Goal: Task Accomplishment & Management: Manage account settings

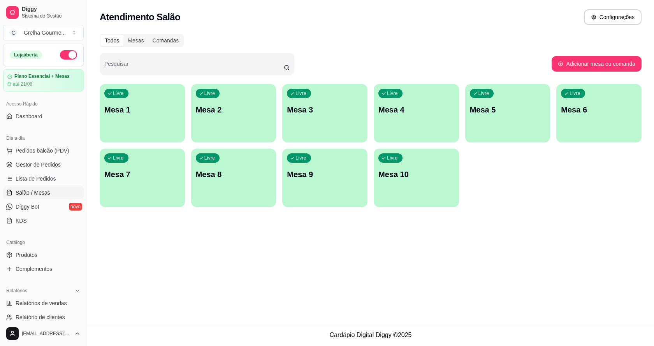
scroll to position [78, 0]
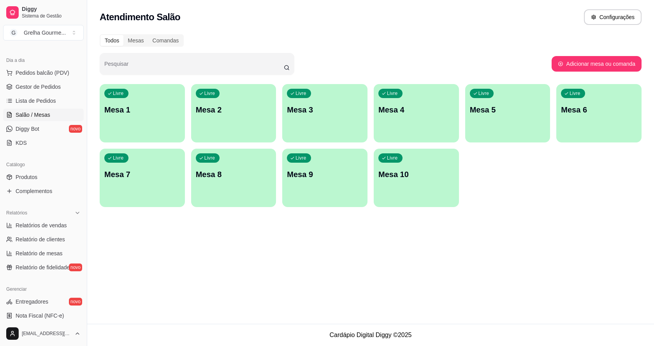
click at [400, 112] on p "Mesa 4" at bounding box center [416, 109] width 76 height 11
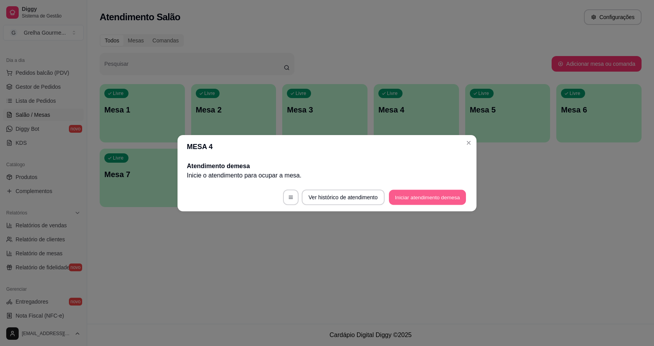
click at [400, 193] on button "Iniciar atendimento de mesa" at bounding box center [427, 196] width 77 height 15
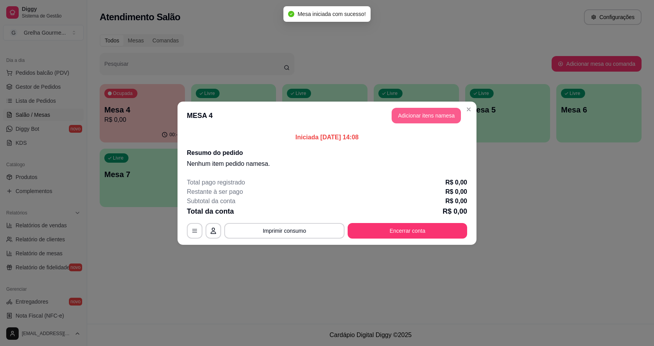
click at [437, 114] on button "Adicionar itens na mesa" at bounding box center [425, 116] width 69 height 16
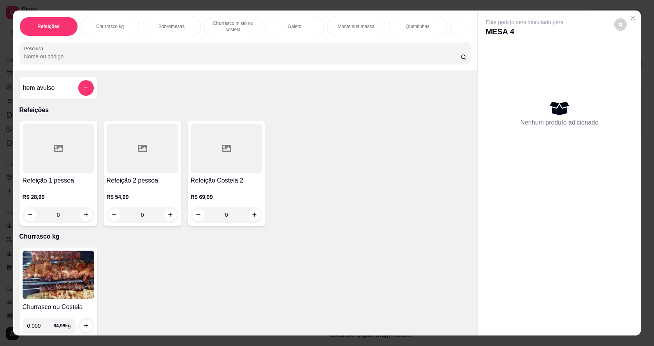
click at [169, 218] on div "0" at bounding box center [143, 215] width 72 height 16
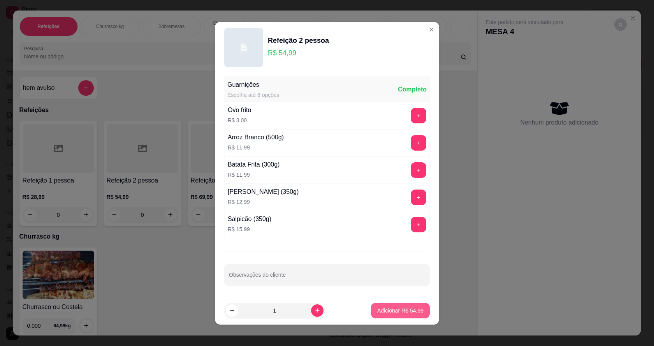
click at [386, 307] on p "Adicionar R$ 54,99" at bounding box center [400, 311] width 46 height 8
type input "1"
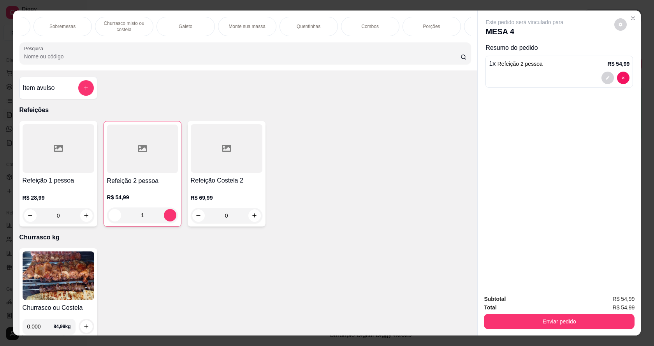
scroll to position [0, 125]
click at [462, 22] on div "Bebidas" at bounding box center [477, 26] width 58 height 19
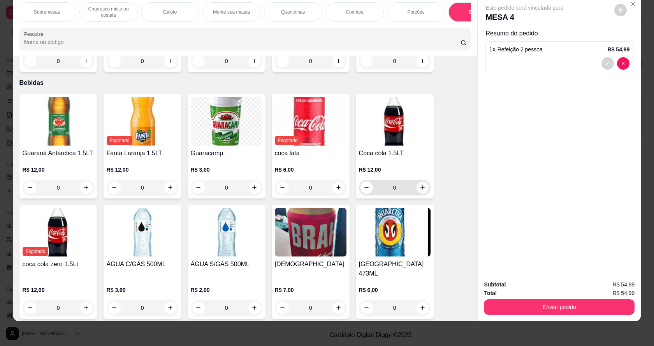
click at [422, 190] on icon "increase-product-quantity" at bounding box center [422, 187] width 6 height 6
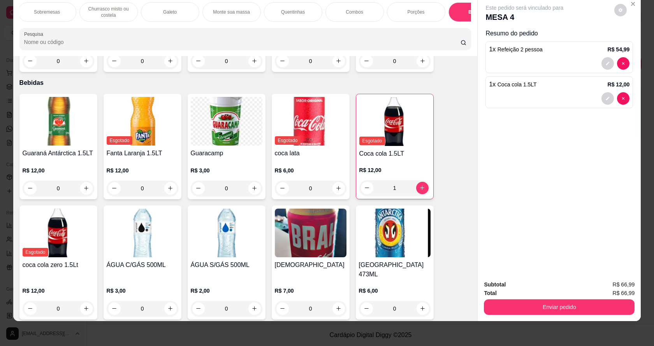
scroll to position [1612, 0]
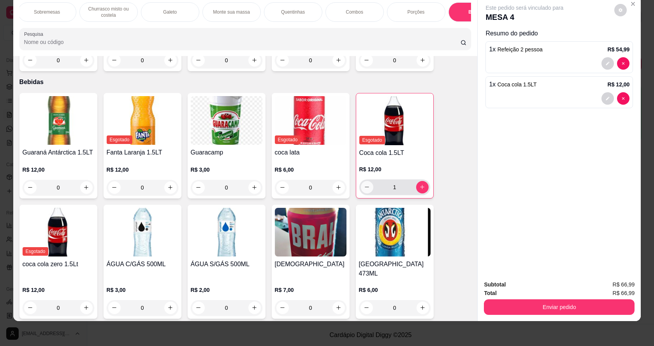
click at [364, 188] on button "decrease-product-quantity" at bounding box center [367, 187] width 12 height 12
type input "0"
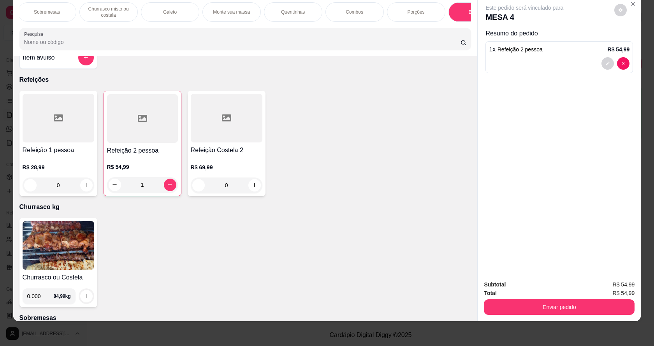
scroll to position [0, 0]
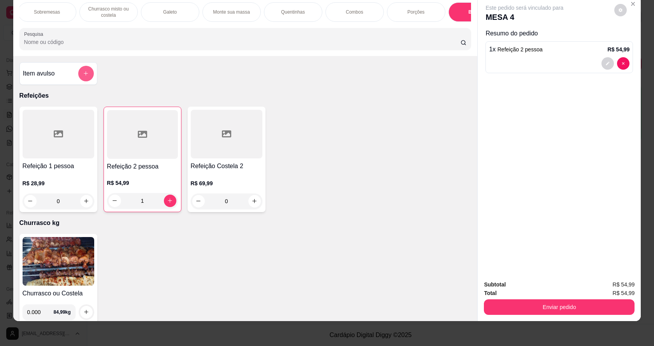
click at [83, 76] on icon "add-separate-item" at bounding box center [86, 73] width 6 height 6
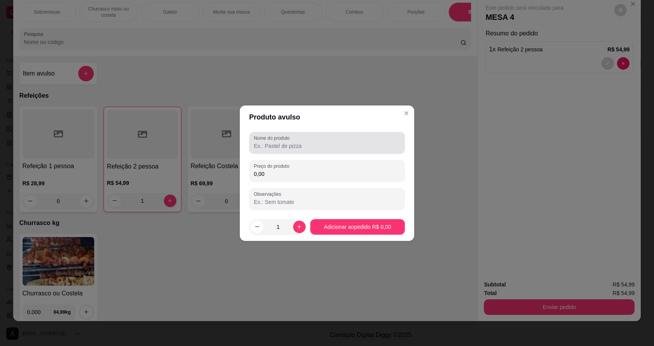
click at [309, 139] on div at bounding box center [327, 143] width 146 height 16
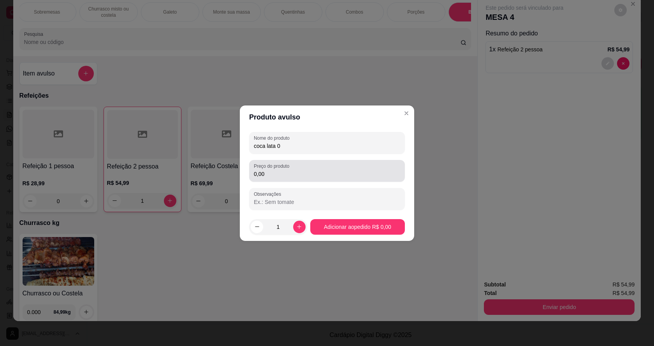
type input "coca lata 0"
click at [328, 164] on div "0,00" at bounding box center [327, 171] width 146 height 16
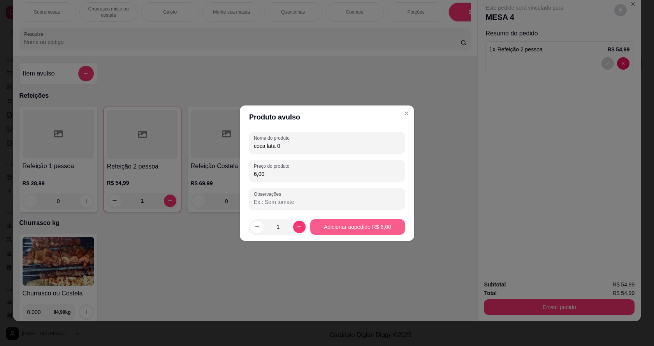
type input "6,00"
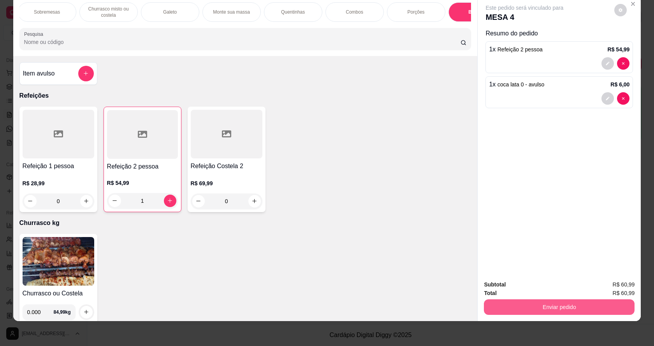
click at [626, 307] on button "Enviar pedido" at bounding box center [559, 307] width 151 height 16
click at [528, 290] on button "Não registrar e enviar pedido" at bounding box center [533, 288] width 81 height 15
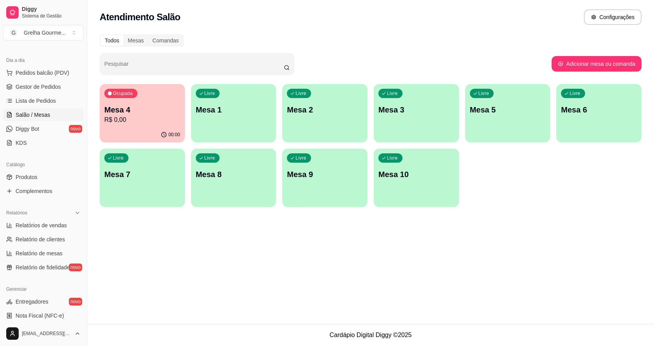
click at [393, 113] on p "Mesa 3" at bounding box center [416, 109] width 76 height 11
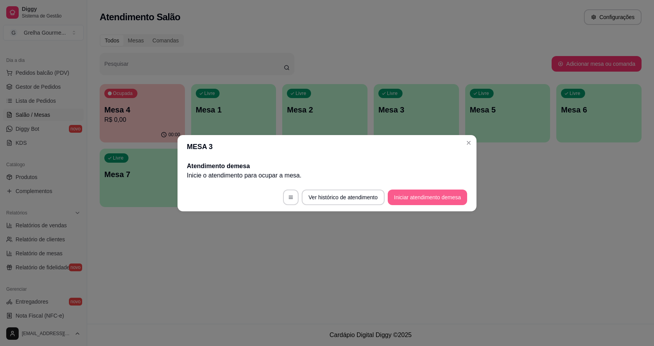
click at [422, 192] on button "Iniciar atendimento de mesa" at bounding box center [427, 197] width 79 height 16
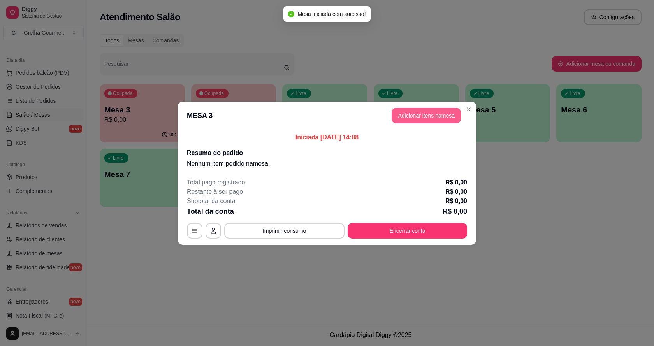
click at [432, 122] on button "Adicionar itens na mesa" at bounding box center [425, 116] width 69 height 16
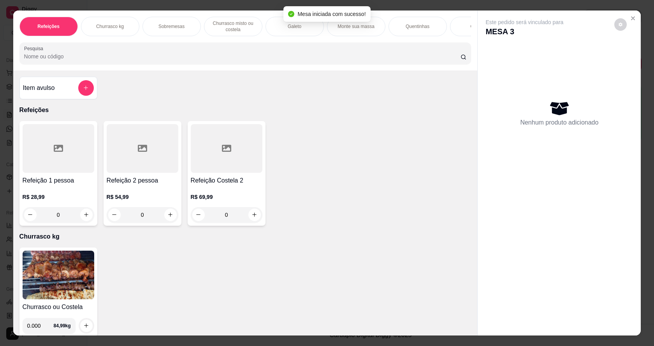
click at [168, 223] on div "0" at bounding box center [143, 215] width 72 height 16
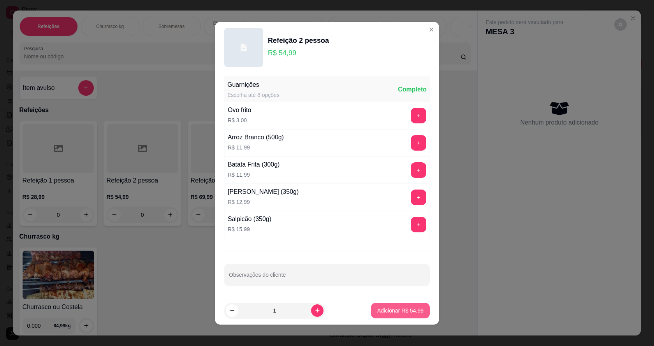
click at [396, 314] on button "Adicionar R$ 54,99" at bounding box center [400, 311] width 59 height 16
type input "1"
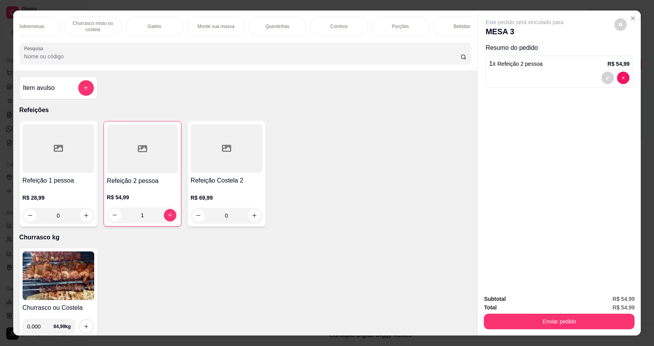
scroll to position [0, 156]
drag, startPoint x: 458, startPoint y: 18, endPoint x: 452, endPoint y: 34, distance: 17.4
click at [458, 18] on div "Bebidas" at bounding box center [446, 26] width 58 height 19
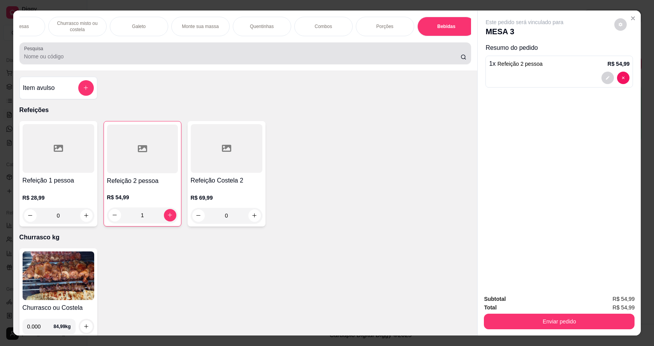
scroll to position [14, 0]
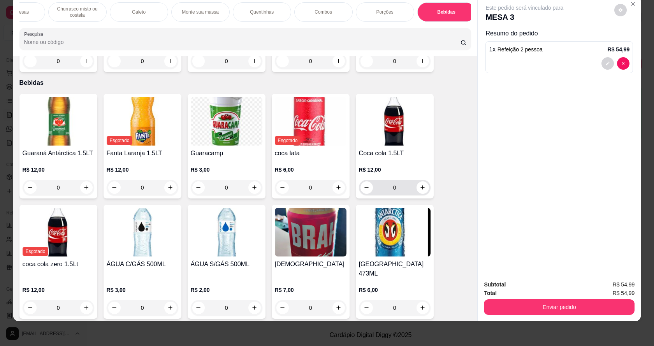
click at [411, 191] on input "0" at bounding box center [395, 188] width 44 height 16
click at [419, 194] on button "increase-product-quantity" at bounding box center [422, 187] width 12 height 12
type input "1"
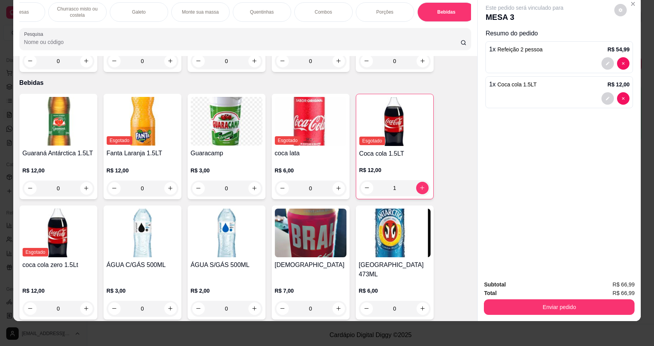
click at [372, 18] on div "Porções" at bounding box center [385, 11] width 58 height 19
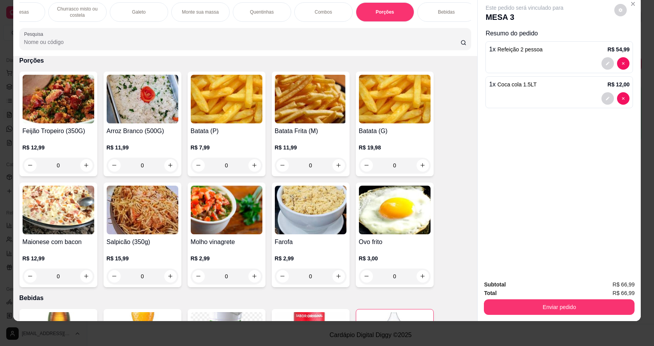
click at [70, 13] on p "Churrasco misto ou costela" at bounding box center [77, 12] width 45 height 12
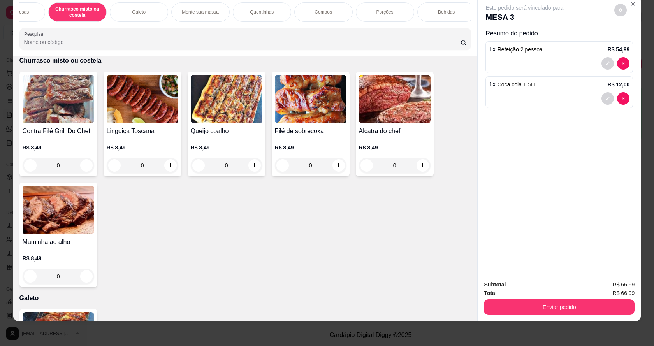
click at [63, 234] on img at bounding box center [59, 210] width 72 height 49
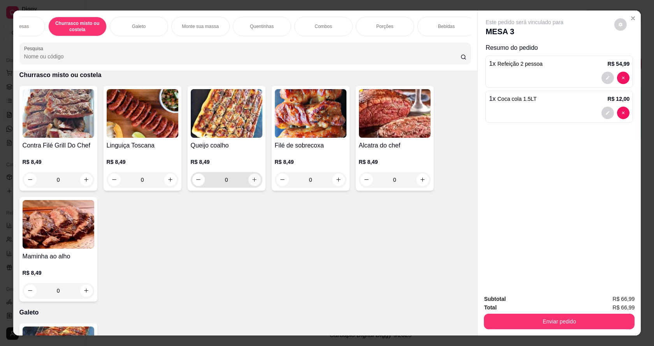
click at [248, 186] on button "increase-product-quantity" at bounding box center [254, 180] width 12 height 12
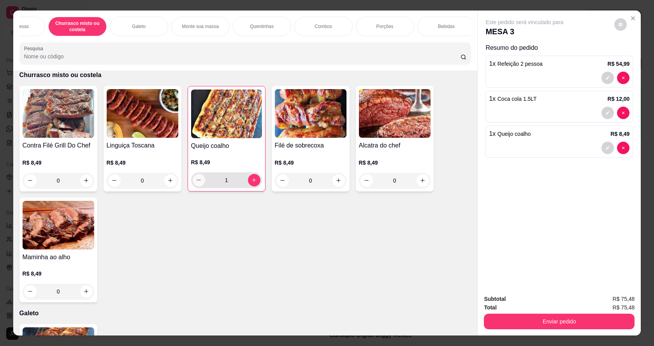
click at [198, 183] on icon "decrease-product-quantity" at bounding box center [199, 180] width 6 height 6
type input "0"
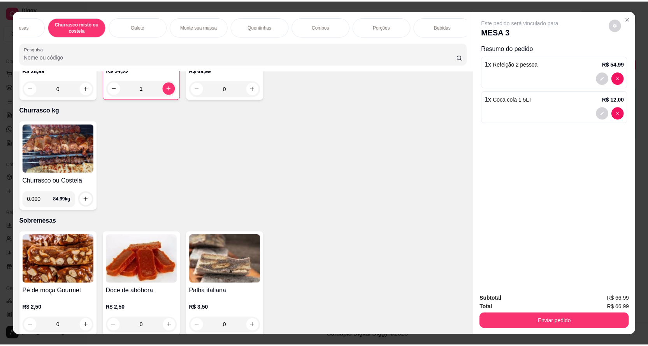
scroll to position [11, 0]
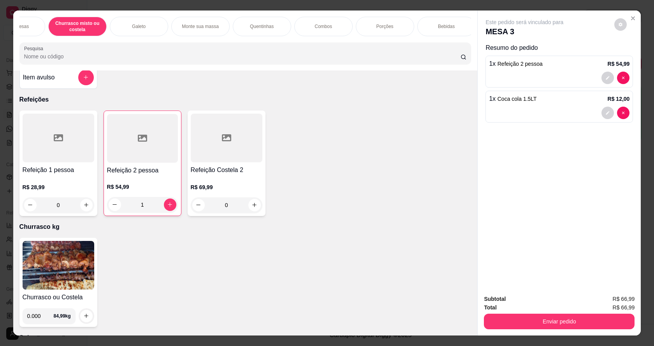
click at [62, 280] on img at bounding box center [59, 265] width 72 height 49
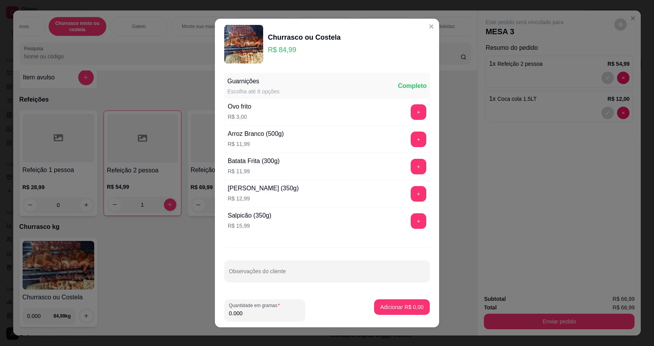
click at [255, 311] on input "0.000" at bounding box center [265, 313] width 72 height 8
type input "0.150"
click at [398, 312] on button "Adicionar R$ 12,75" at bounding box center [400, 307] width 57 height 15
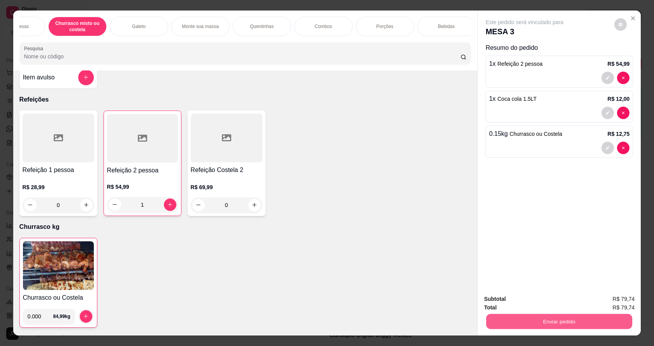
click at [555, 321] on button "Enviar pedido" at bounding box center [559, 321] width 146 height 15
click at [523, 301] on button "Não registrar e enviar pedido" at bounding box center [533, 302] width 81 height 15
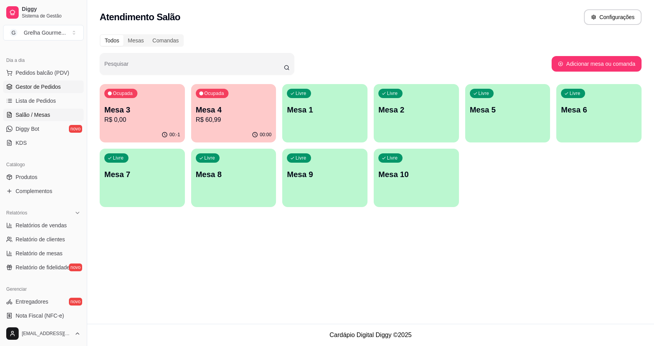
drag, startPoint x: 35, startPoint y: 88, endPoint x: 85, endPoint y: 139, distance: 71.5
click at [35, 88] on span "Gestor de Pedidos" at bounding box center [38, 87] width 45 height 8
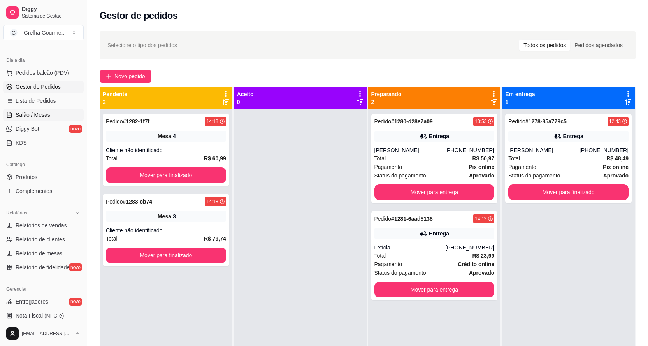
click at [60, 120] on link "Salão / Mesas" at bounding box center [43, 115] width 81 height 12
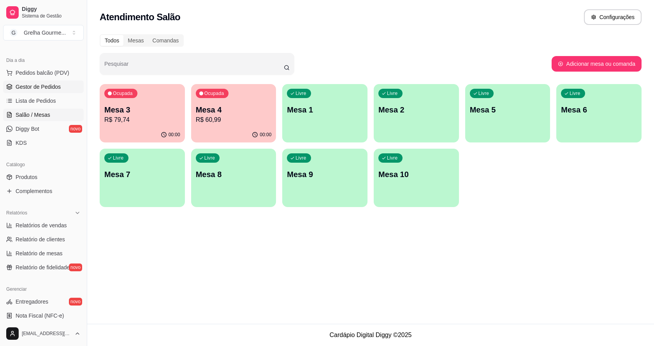
click at [52, 82] on link "Gestor de Pedidos" at bounding box center [43, 87] width 81 height 12
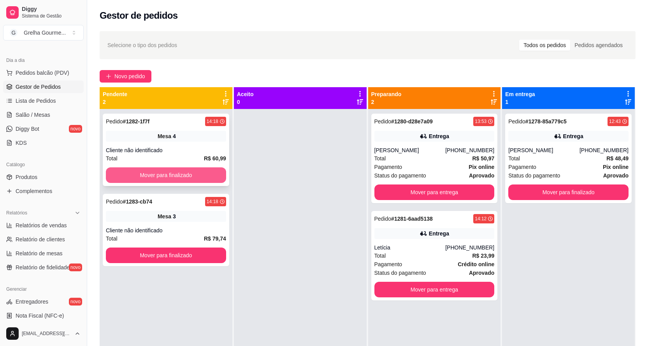
click at [126, 175] on button "Mover para finalizado" at bounding box center [166, 175] width 120 height 16
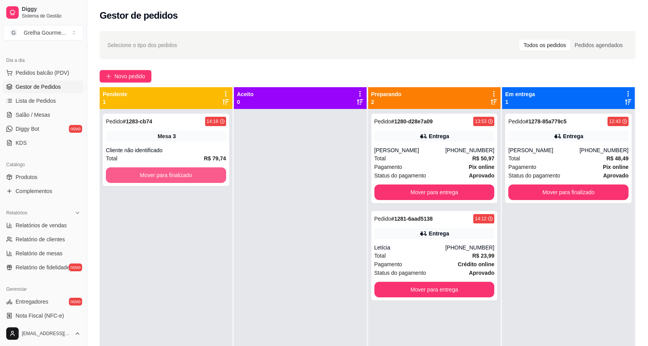
click at [126, 175] on button "Mover para finalizado" at bounding box center [166, 175] width 120 height 16
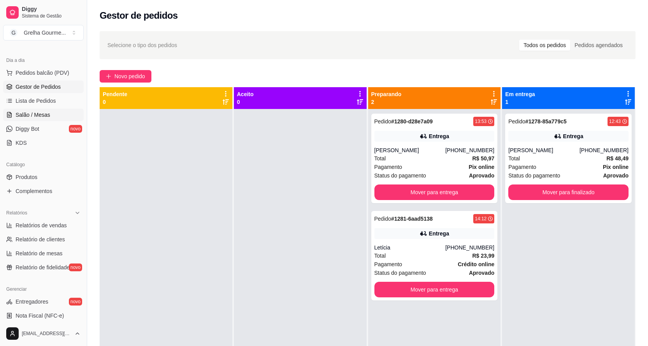
click at [27, 114] on span "Salão / Mesas" at bounding box center [33, 115] width 35 height 8
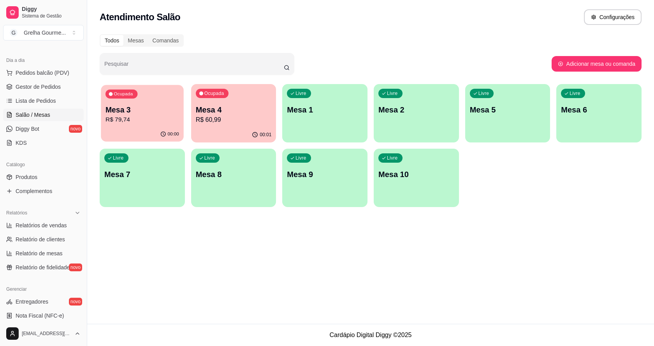
click at [158, 122] on p "R$ 79,74" at bounding box center [142, 119] width 74 height 9
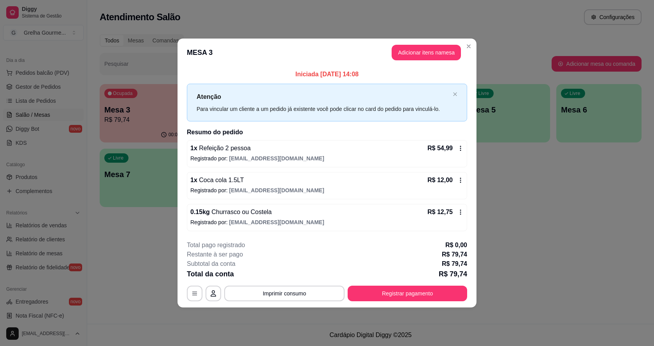
click at [461, 215] on icon at bounding box center [460, 212] width 6 height 6
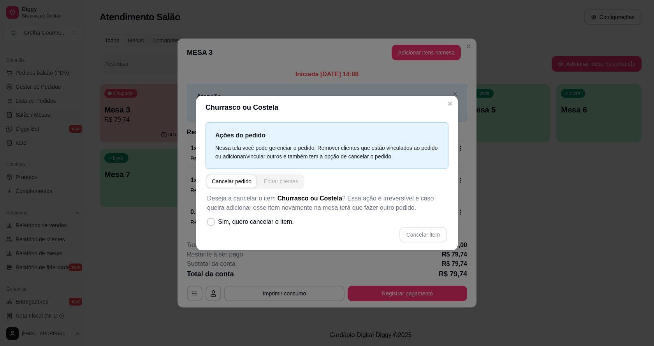
click at [268, 185] on div "Editar clientes" at bounding box center [281, 181] width 34 height 8
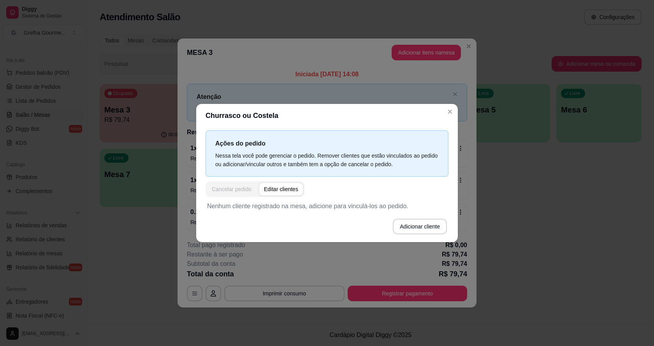
click at [245, 194] on button "Cancelar pedido" at bounding box center [231, 189] width 49 height 12
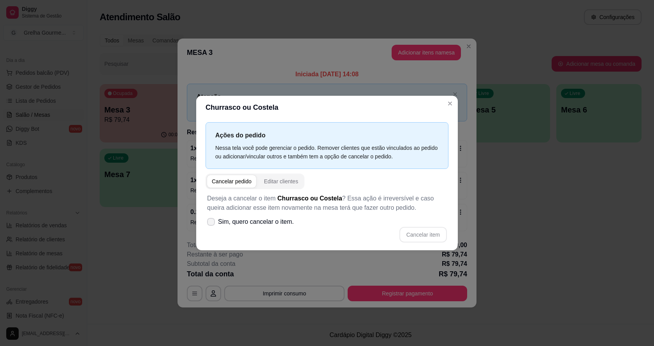
click at [209, 220] on icon at bounding box center [211, 221] width 6 height 5
click at [209, 223] on input "Sim, quero cancelar o item." at bounding box center [209, 225] width 5 height 5
checkbox input "true"
click at [418, 231] on button "Cancelar item" at bounding box center [422, 235] width 47 height 16
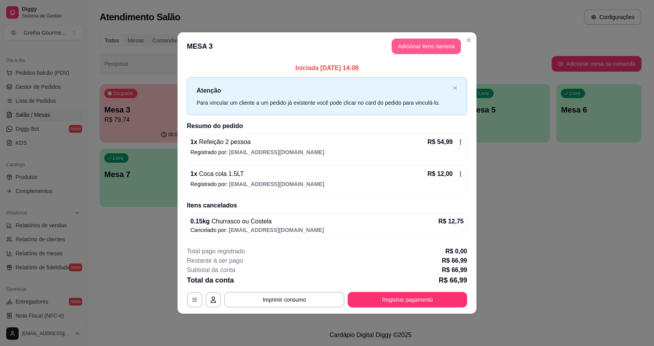
click at [403, 46] on button "Adicionar itens na mesa" at bounding box center [425, 47] width 69 height 16
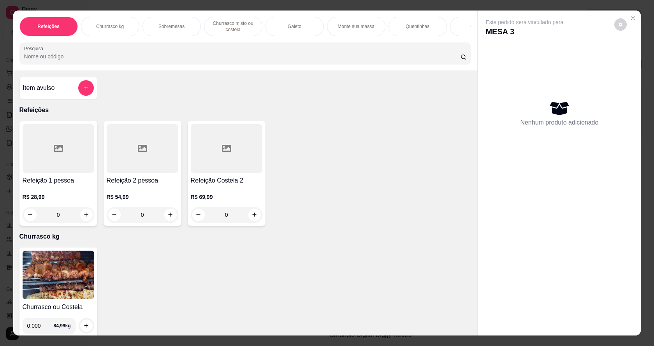
click at [68, 292] on img at bounding box center [59, 275] width 72 height 49
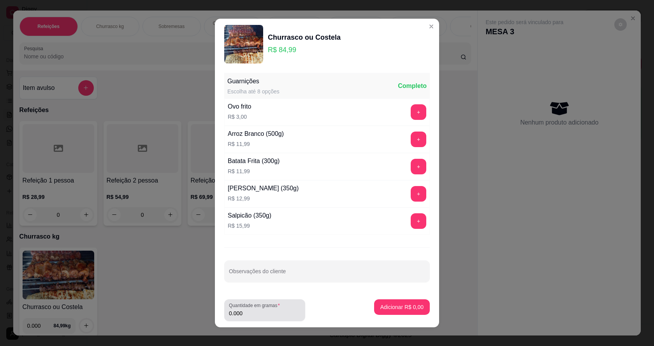
click at [272, 311] on input "0.000" at bounding box center [265, 313] width 72 height 8
type input "0.166"
click at [382, 309] on p "Adicionar R$ 14,11" at bounding box center [400, 306] width 45 height 7
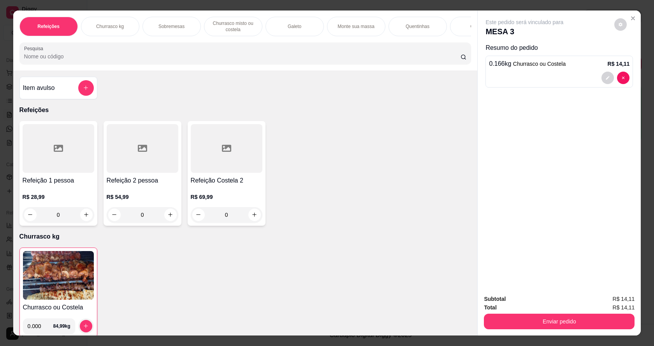
click at [509, 331] on div "Subtotal R$ 14,11 Total R$ 14,11 Enviar pedido" at bounding box center [558, 311] width 163 height 47
click at [509, 318] on button "Enviar pedido" at bounding box center [559, 322] width 151 height 16
click at [523, 305] on button "Não registrar e enviar pedido" at bounding box center [533, 302] width 79 height 14
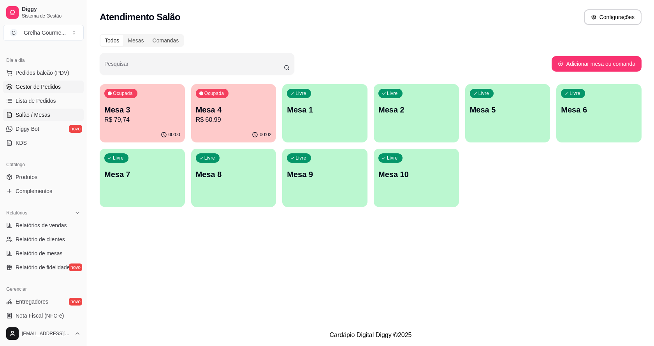
click at [58, 82] on link "Gestor de Pedidos" at bounding box center [43, 87] width 81 height 12
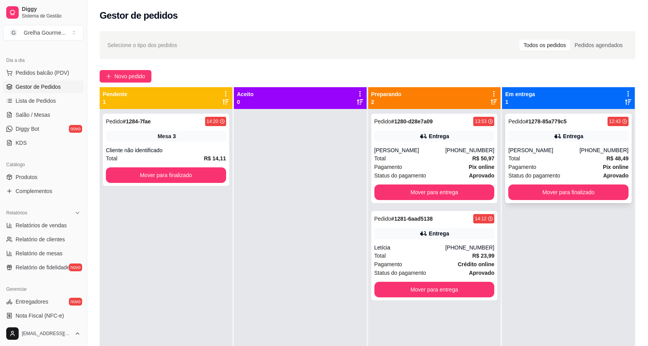
click at [545, 146] on div "[PERSON_NAME]" at bounding box center [543, 150] width 71 height 8
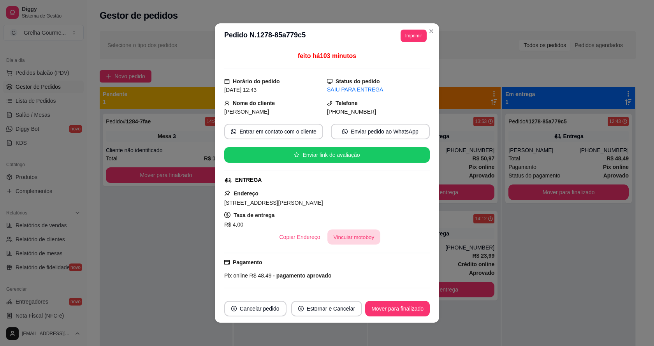
click at [353, 237] on button "Vincular motoboy" at bounding box center [353, 237] width 53 height 15
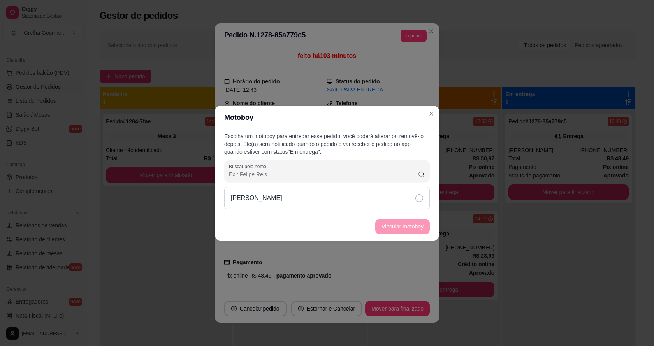
click at [409, 197] on div "[PERSON_NAME]" at bounding box center [326, 198] width 205 height 23
click at [403, 223] on button "Vincular motoboy" at bounding box center [402, 226] width 53 height 15
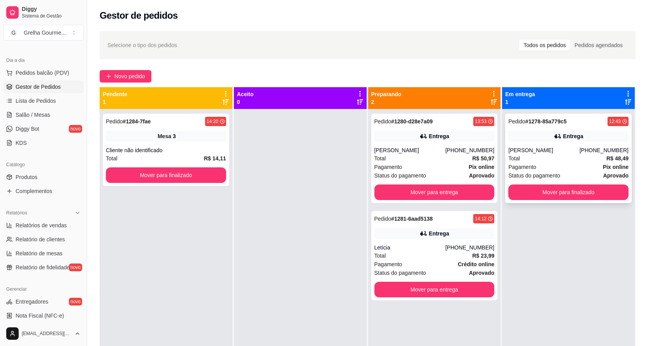
click at [565, 160] on div "Total R$ 48,49" at bounding box center [568, 158] width 120 height 9
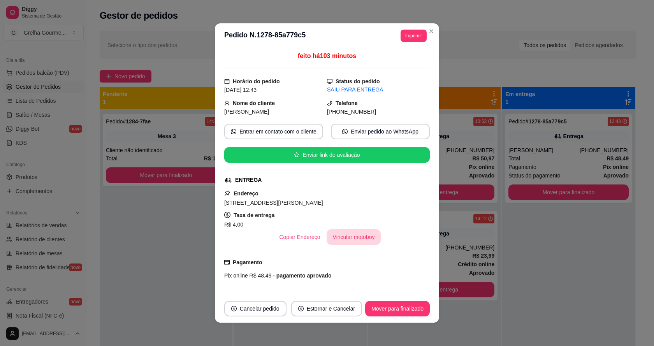
click at [350, 240] on button "Vincular motoboy" at bounding box center [353, 237] width 54 height 16
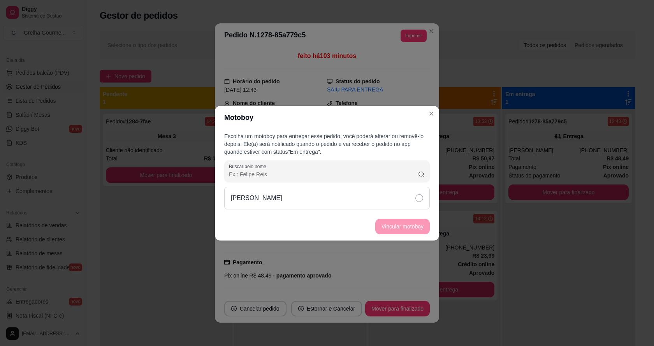
click at [429, 194] on div "[PERSON_NAME]" at bounding box center [326, 198] width 205 height 23
click at [412, 225] on button "Vincular motoboy" at bounding box center [402, 227] width 54 height 16
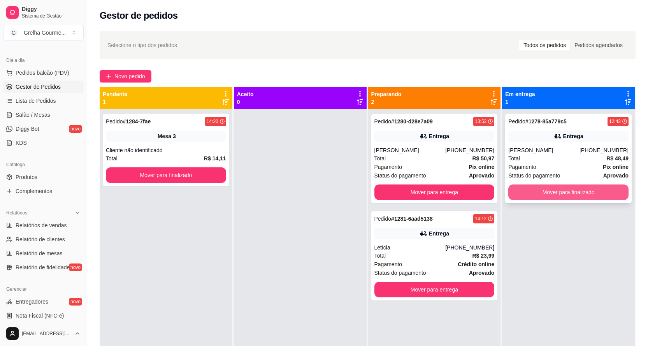
click at [565, 196] on button "Mover para finalizado" at bounding box center [568, 192] width 120 height 16
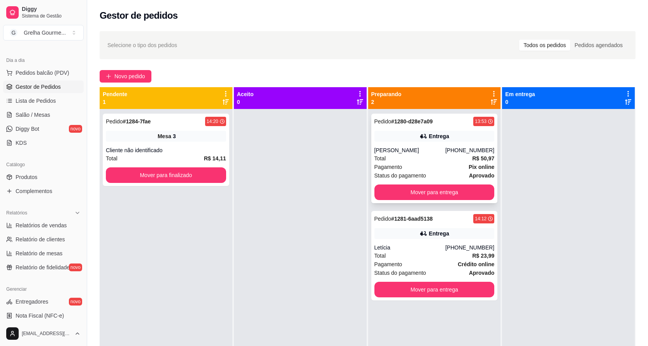
click at [439, 163] on div "Pagamento Pix online" at bounding box center [434, 167] width 120 height 9
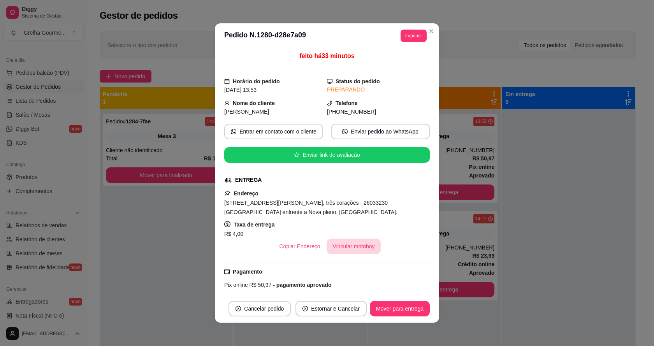
click at [356, 251] on button "Vincular motoboy" at bounding box center [353, 247] width 54 height 16
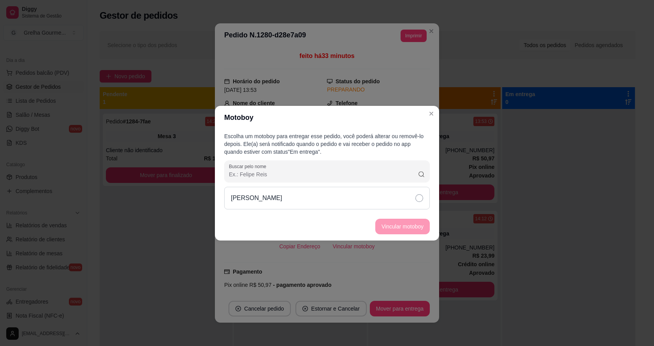
click at [419, 197] on icon at bounding box center [419, 198] width 8 height 8
click at [409, 223] on button "Vincular motoboy" at bounding box center [402, 227] width 54 height 16
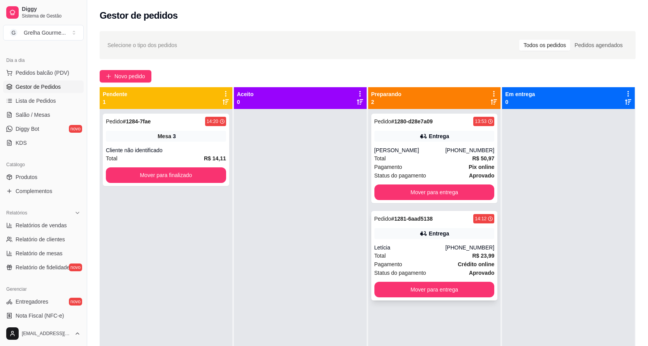
click at [429, 237] on div "Entrega" at bounding box center [439, 234] width 20 height 8
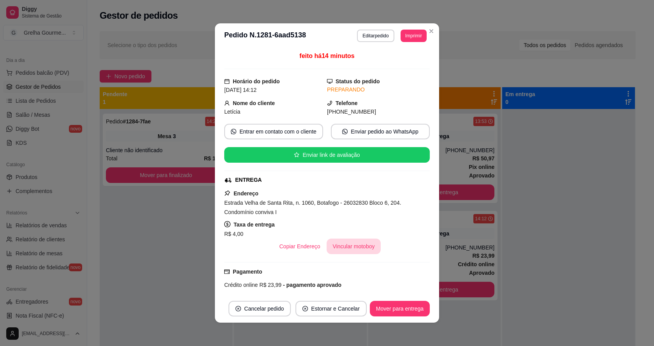
click at [358, 244] on button "Vincular motoboy" at bounding box center [353, 247] width 54 height 16
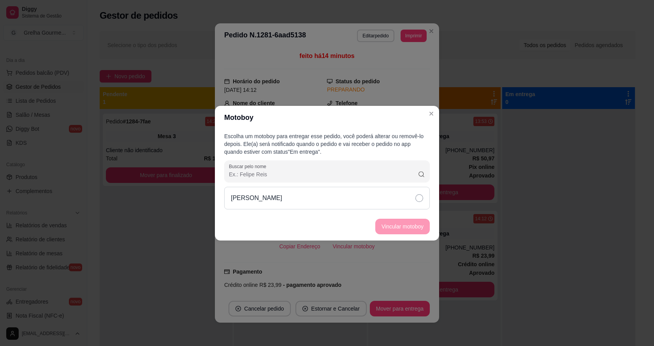
click at [408, 203] on div "[PERSON_NAME]" at bounding box center [326, 198] width 205 height 23
click at [400, 225] on button "Vincular motoboy" at bounding box center [402, 227] width 54 height 16
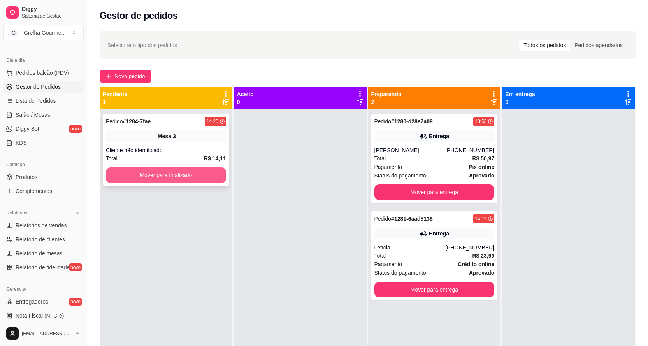
click at [151, 170] on button "Mover para finalizado" at bounding box center [166, 175] width 120 height 16
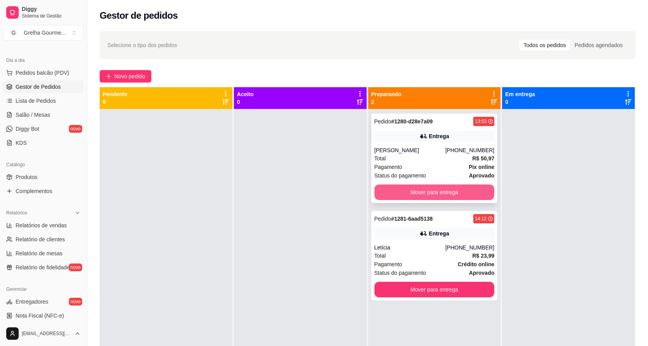
click at [463, 191] on button "Mover para entrega" at bounding box center [434, 192] width 120 height 16
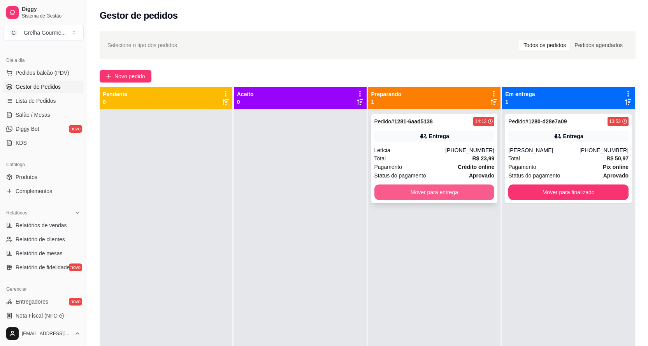
click at [465, 191] on button "Mover para entrega" at bounding box center [434, 192] width 120 height 16
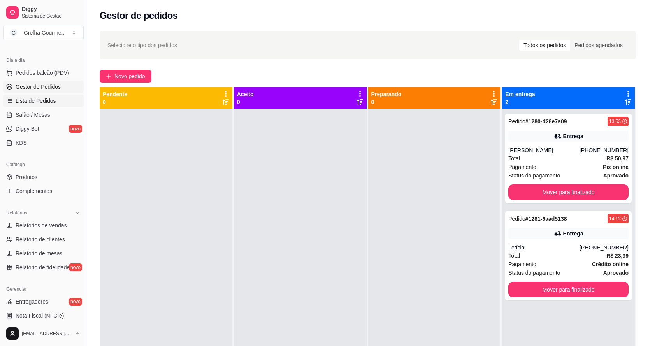
click at [41, 103] on span "Lista de Pedidos" at bounding box center [36, 101] width 40 height 8
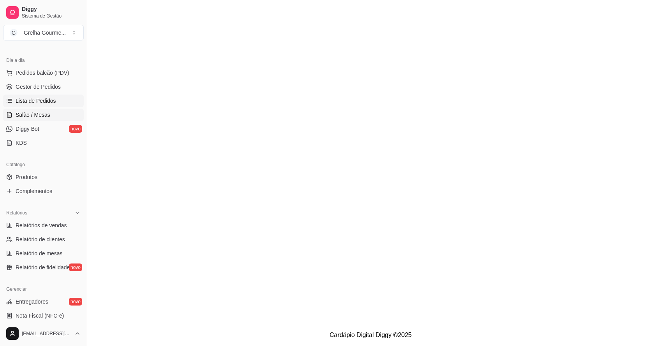
click at [32, 113] on span "Salão / Mesas" at bounding box center [33, 115] width 35 height 8
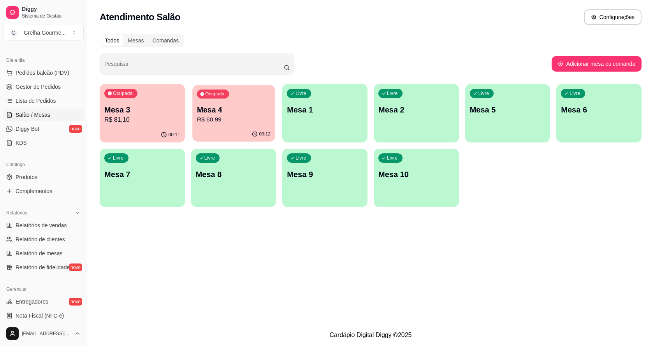
click at [256, 114] on p "Mesa 4" at bounding box center [234, 110] width 74 height 11
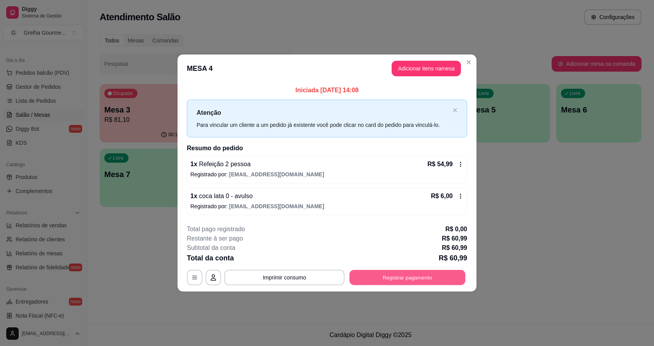
click at [417, 278] on button "Registrar pagamento" at bounding box center [407, 277] width 116 height 15
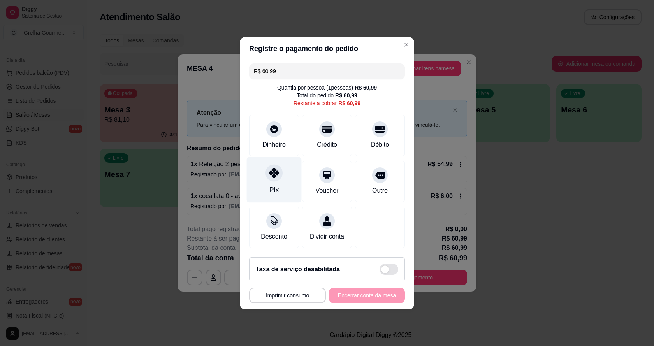
click at [270, 170] on icon at bounding box center [274, 173] width 10 height 10
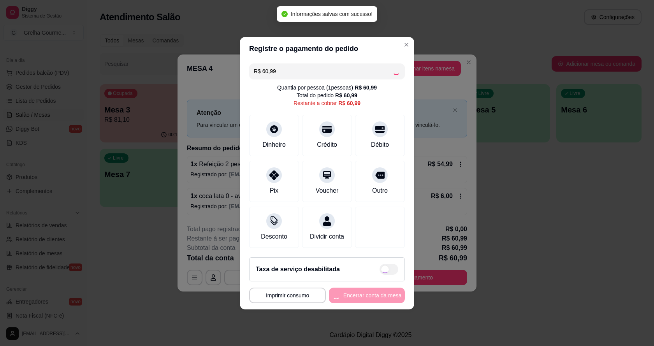
type input "R$ 0,00"
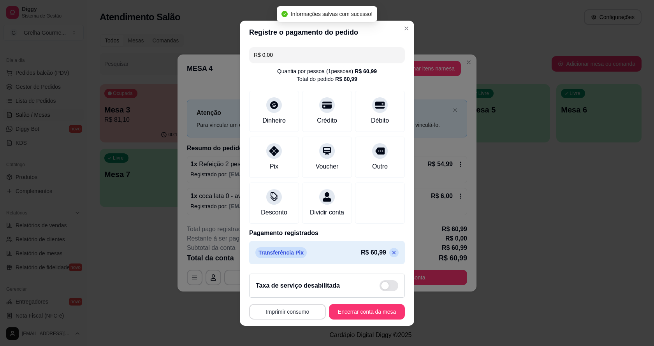
click at [289, 311] on button "Imprimir consumo" at bounding box center [287, 312] width 77 height 16
click at [289, 292] on button "IMPRESSORA" at bounding box center [286, 294] width 56 height 12
click at [370, 316] on button "Encerrar conta da mesa" at bounding box center [367, 312] width 76 height 16
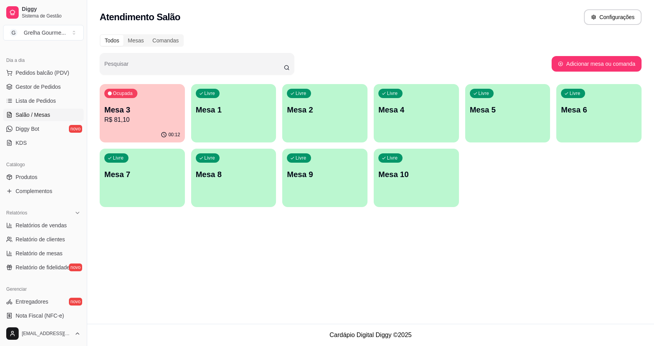
click at [144, 116] on p "R$ 81,10" at bounding box center [142, 119] width 76 height 9
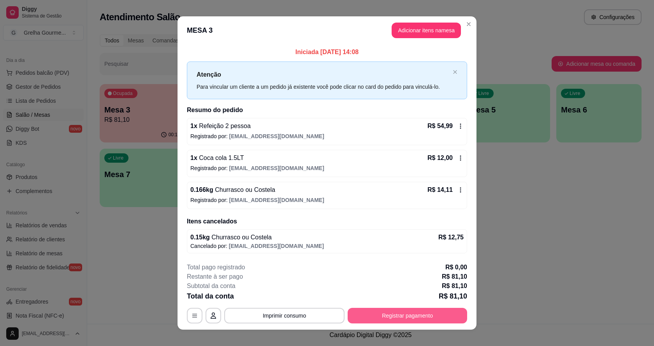
click at [426, 316] on button "Registrar pagamento" at bounding box center [406, 316] width 119 height 16
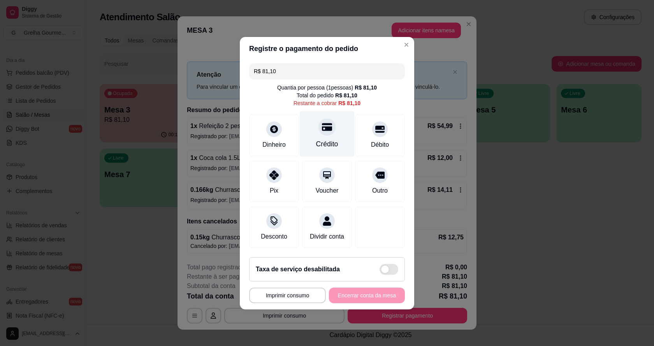
click at [344, 146] on div "Crédito" at bounding box center [327, 134] width 55 height 46
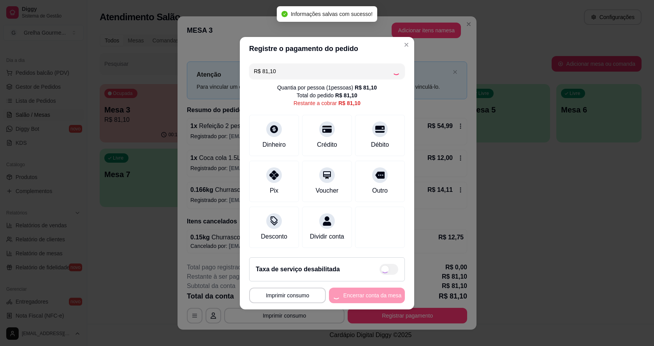
type input "R$ 0,00"
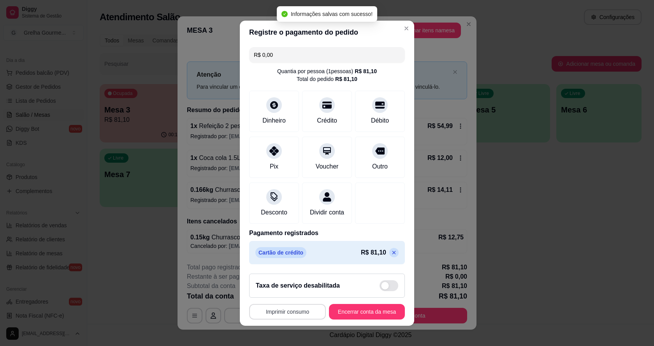
click at [306, 316] on button "Imprimir consumo" at bounding box center [287, 312] width 77 height 16
click at [292, 295] on button "IMPRESSORA" at bounding box center [286, 294] width 56 height 12
click at [364, 314] on button "Encerrar conta da mesa" at bounding box center [367, 312] width 76 height 16
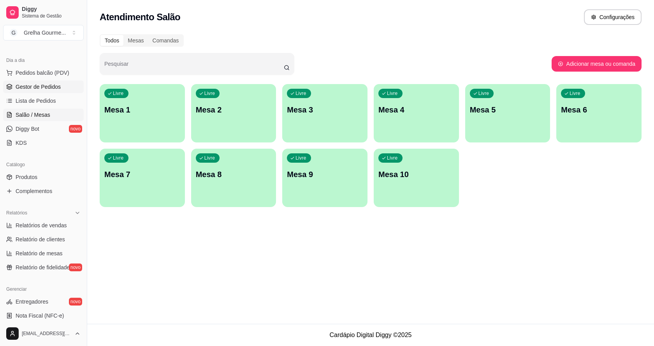
click at [67, 88] on link "Gestor de Pedidos" at bounding box center [43, 87] width 81 height 12
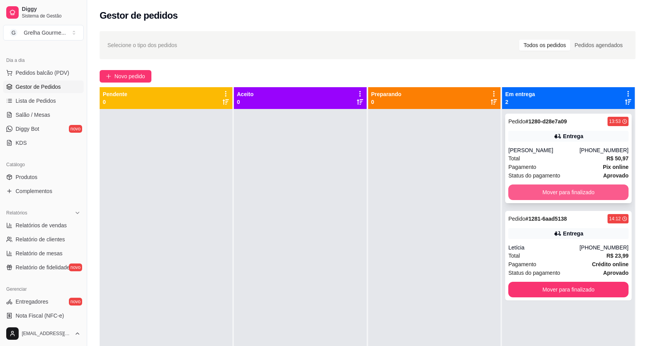
scroll to position [22, 0]
